Goal: Information Seeking & Learning: Learn about a topic

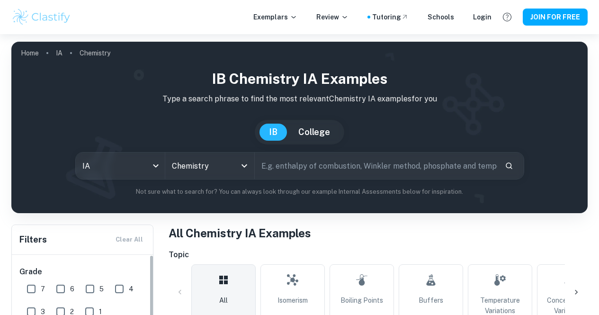
scroll to position [185, 0]
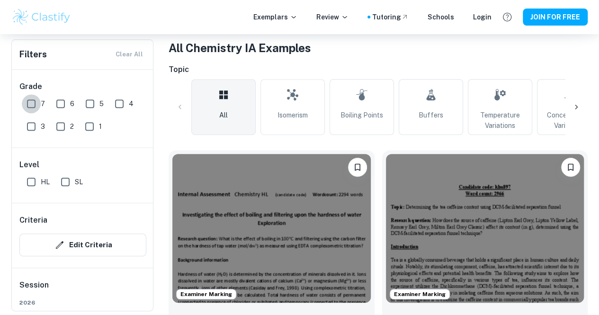
click at [28, 104] on input "7" at bounding box center [31, 103] width 19 height 19
checkbox input "true"
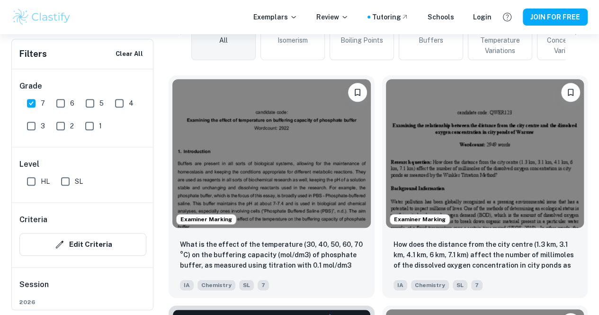
scroll to position [284, 0]
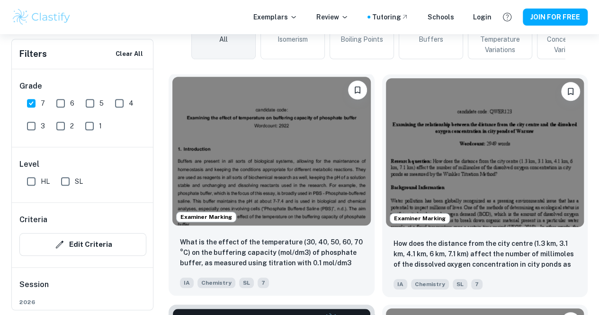
click at [271, 135] on img at bounding box center [271, 151] width 198 height 149
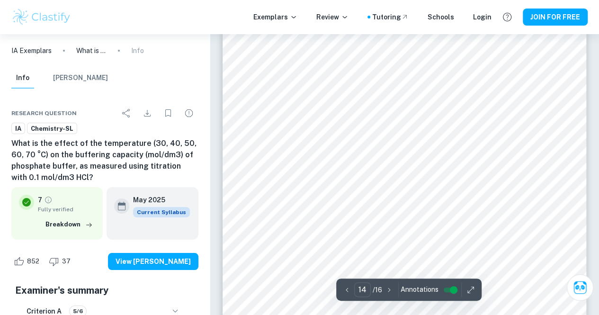
scroll to position [7008, 0]
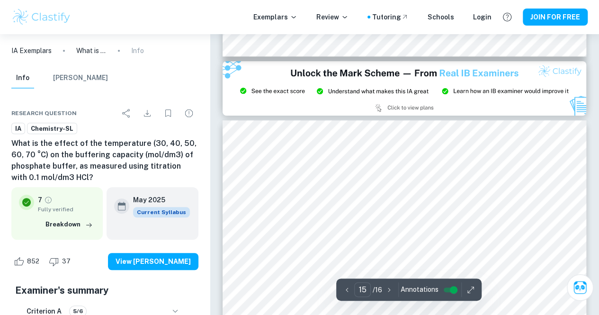
type input "14"
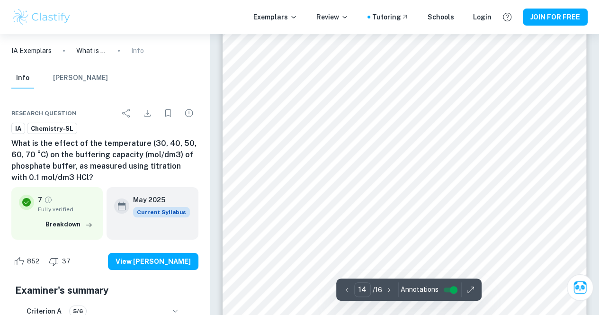
scroll to position [7092, 0]
